Goal: Check status: Check status

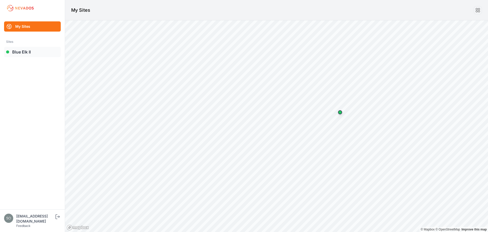
click at [38, 55] on link "Blue Elk II" at bounding box center [32, 52] width 57 height 10
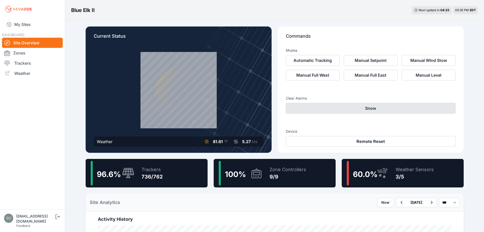
click at [333, 105] on button "Snow" at bounding box center [371, 108] width 170 height 11
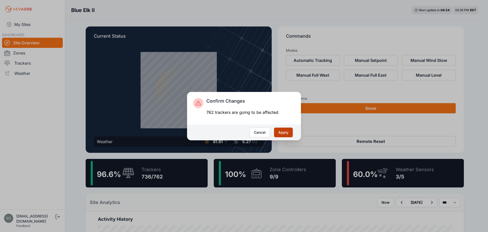
click at [281, 129] on button "Apply" at bounding box center [283, 132] width 19 height 10
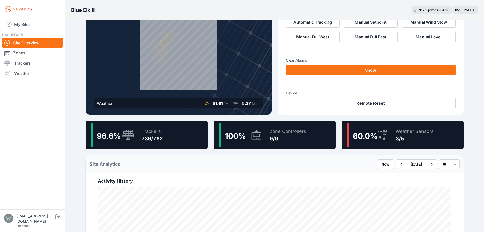
scroll to position [68, 0]
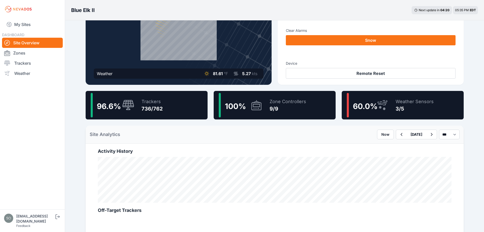
click at [371, 97] on div "60.0 %" at bounding box center [368, 105] width 42 height 24
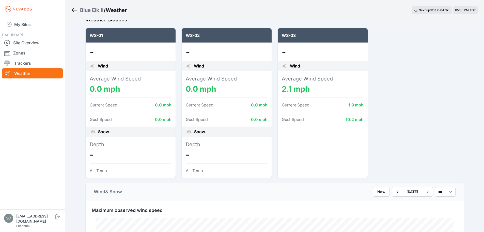
scroll to position [34, 0]
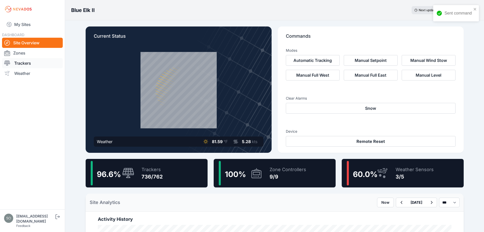
click at [34, 63] on link "Trackers" at bounding box center [32, 63] width 61 height 10
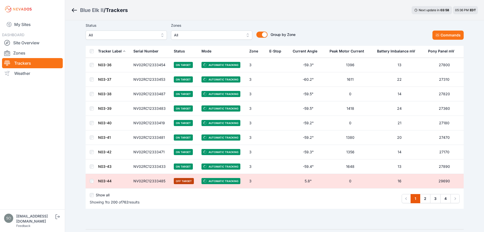
scroll to position [2805, 0]
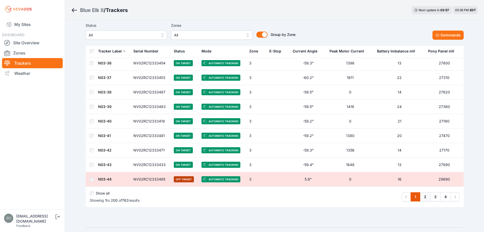
click at [422, 195] on link "2" at bounding box center [425, 196] width 10 height 9
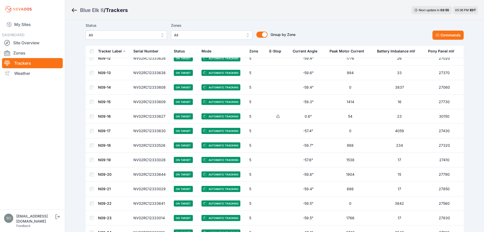
scroll to position [2042, 0]
